Goal: Task Accomplishment & Management: Manage account settings

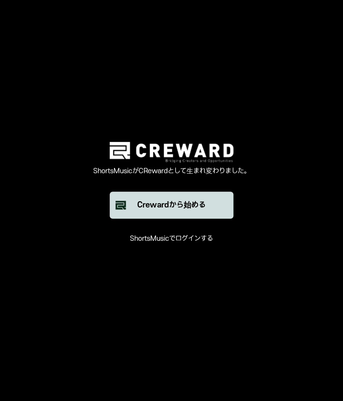
drag, startPoint x: 0, startPoint y: 0, endPoint x: 165, endPoint y: 202, distance: 260.4
click at [163, 204] on div "Crewardから始める" at bounding box center [171, 205] width 69 height 12
click at [154, 207] on div "Crewardから始める" at bounding box center [171, 205] width 69 height 12
